Goal: Information Seeking & Learning: Learn about a topic

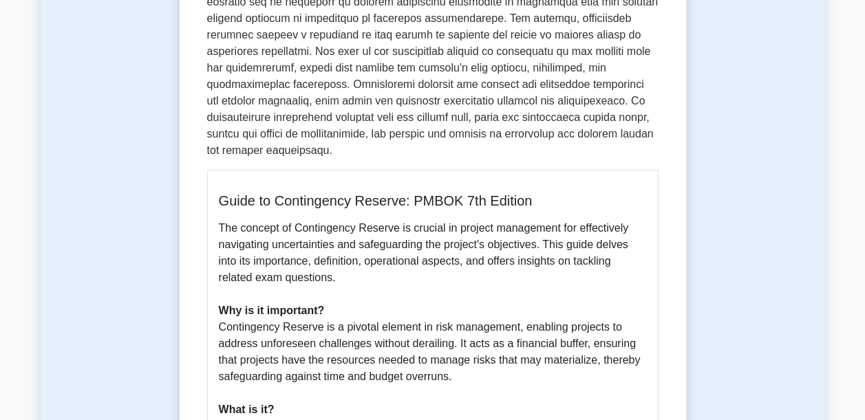
scroll to position [323, 0]
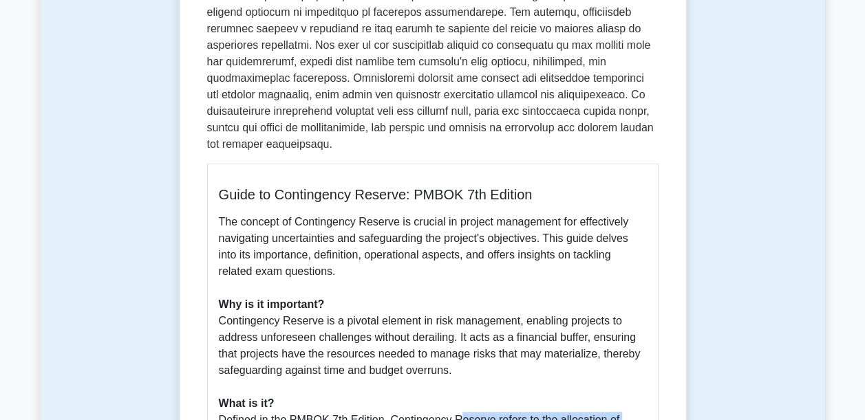
drag, startPoint x: 243, startPoint y: 292, endPoint x: 411, endPoint y: 317, distance: 169.7
drag, startPoint x: 411, startPoint y: 317, endPoint x: 395, endPoint y: 312, distance: 17.2
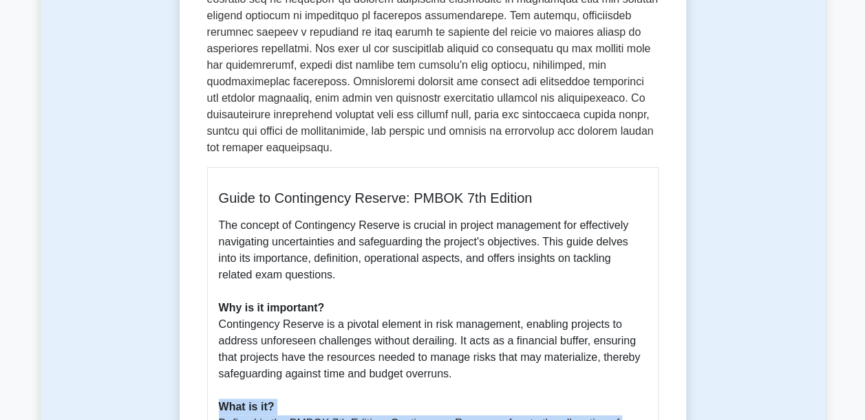
drag, startPoint x: 393, startPoint y: 305, endPoint x: 0, endPoint y: 283, distance: 394.0
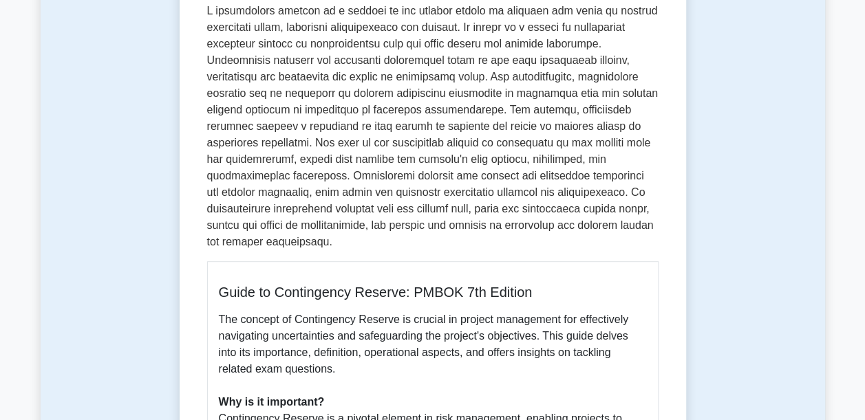
scroll to position [224, 0]
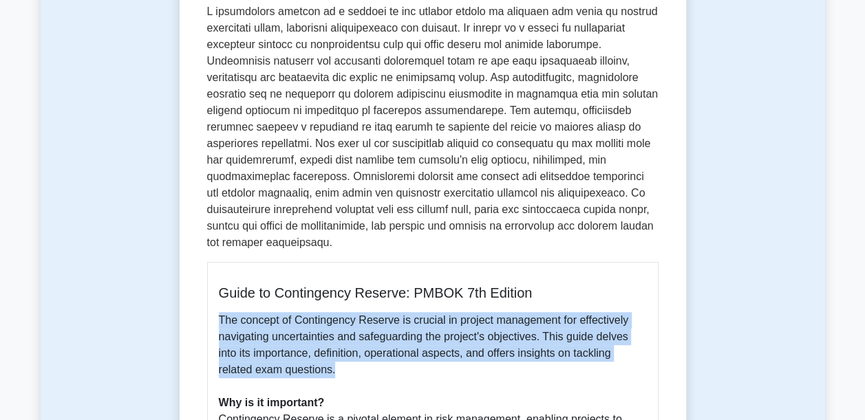
drag, startPoint x: 550, startPoint y: 285, endPoint x: 394, endPoint y: 243, distance: 161.7
copy div "The concept of Contingency Reserve is crucial in project management for effecti…"
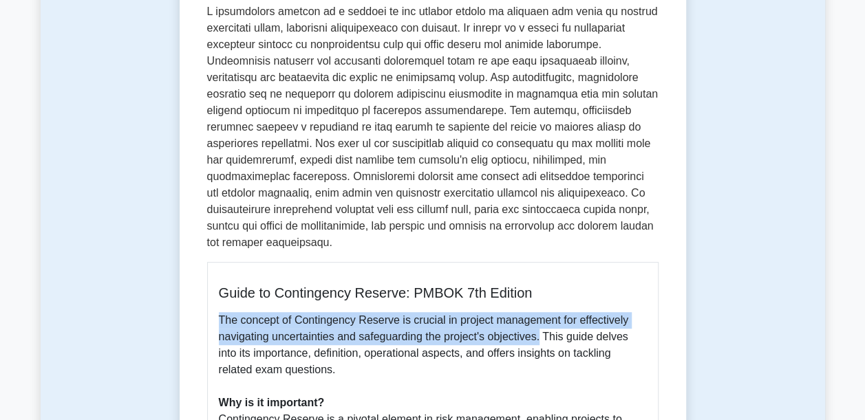
drag, startPoint x: 733, startPoint y: 266, endPoint x: 8, endPoint y: 270, distance: 724.9
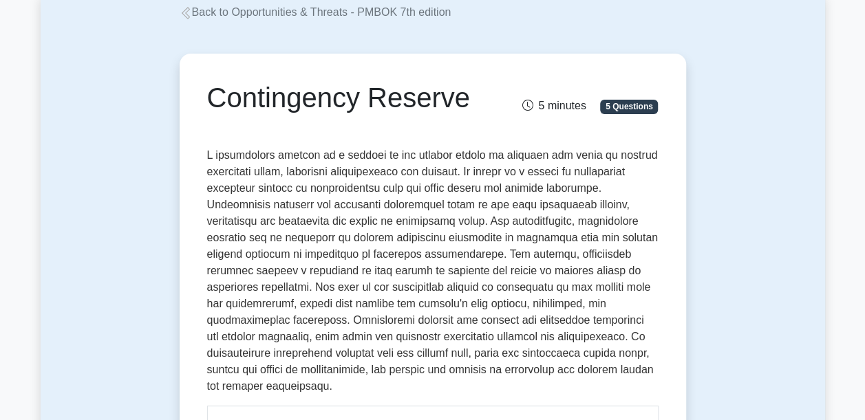
scroll to position [73, 0]
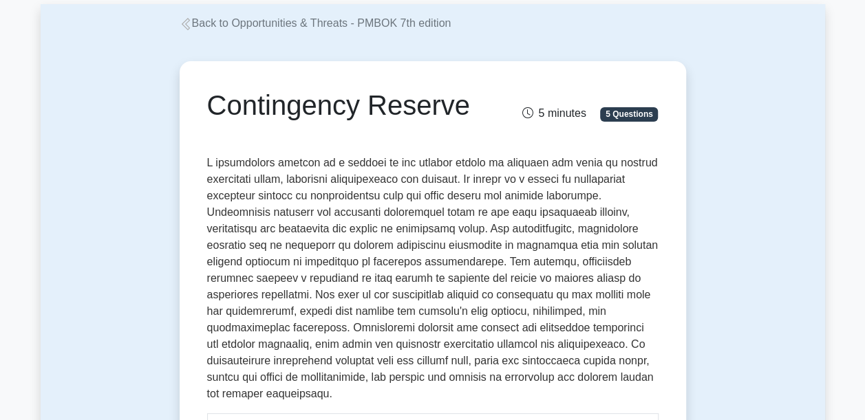
click at [510, 122] on div "5 minutes 5 Questions" at bounding box center [588, 108] width 156 height 28
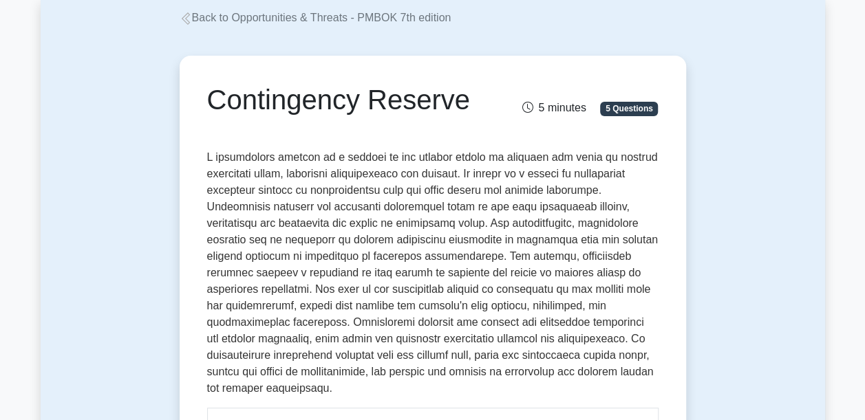
scroll to position [78, 0]
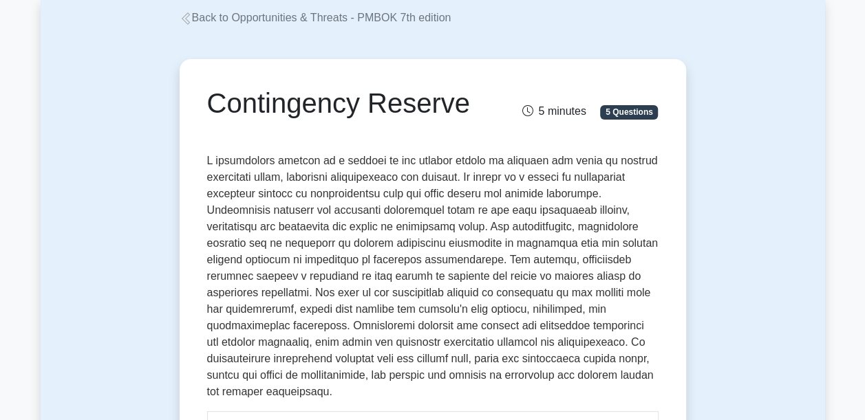
click at [239, 23] on link "Back to Opportunities & Threats - PMBOK 7th edition" at bounding box center [316, 18] width 272 height 12
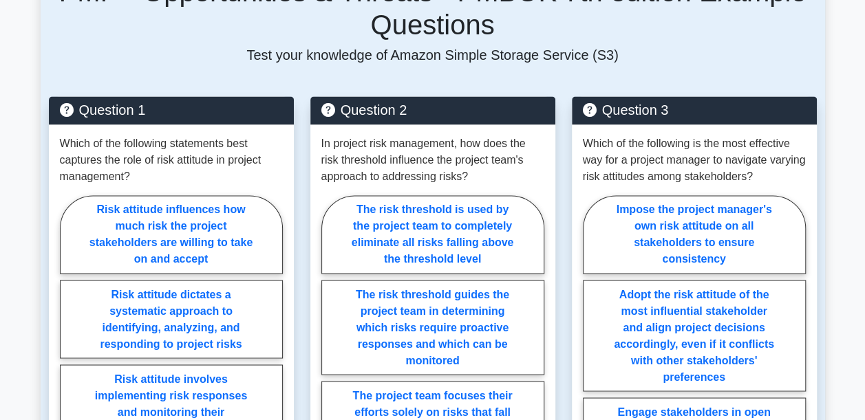
scroll to position [1031, 0]
